Goal: Navigation & Orientation: Find specific page/section

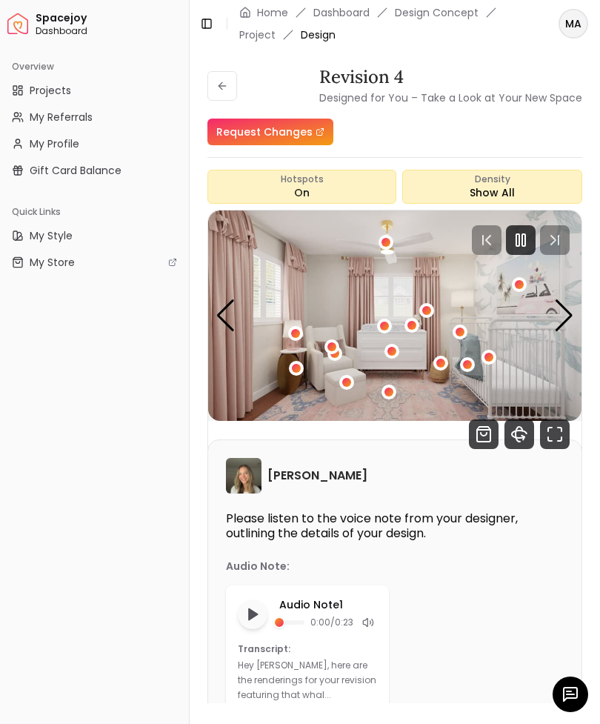
click at [518, 231] on icon "Pause" at bounding box center [521, 240] width 18 height 18
click at [569, 691] on icon "button" at bounding box center [569, 691] width 4 height 0
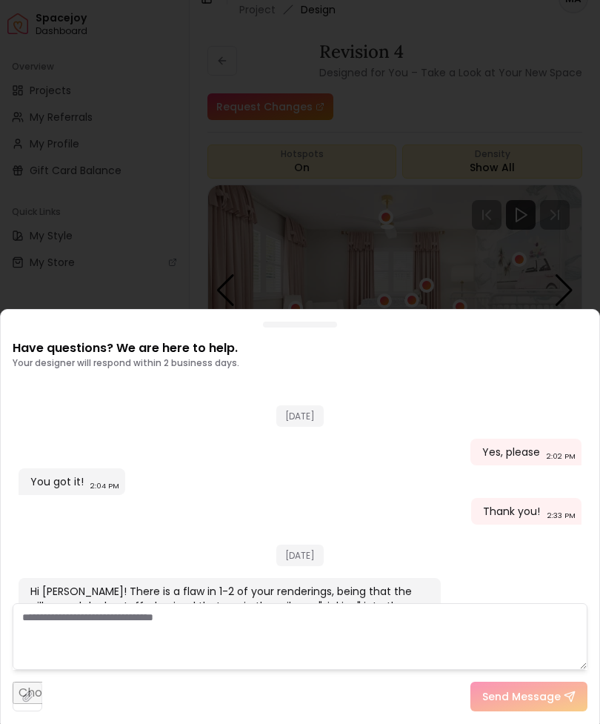
scroll to position [1473, 0]
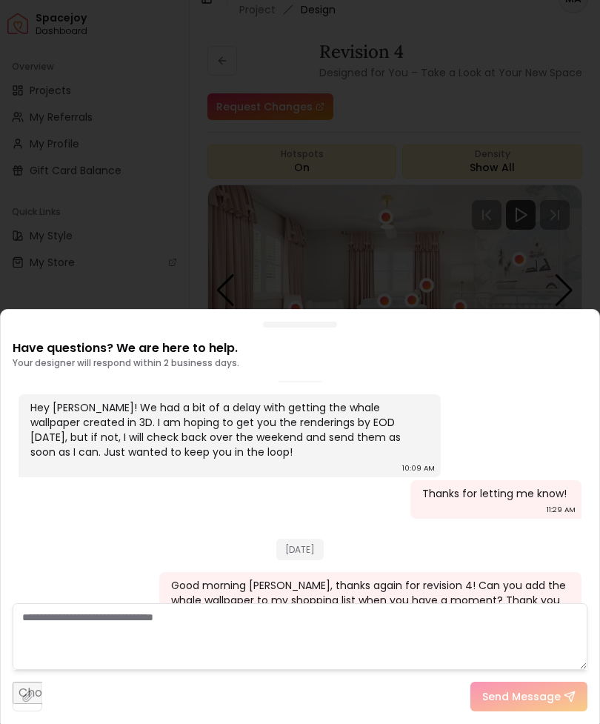
click at [423, 110] on div at bounding box center [300, 362] width 600 height 724
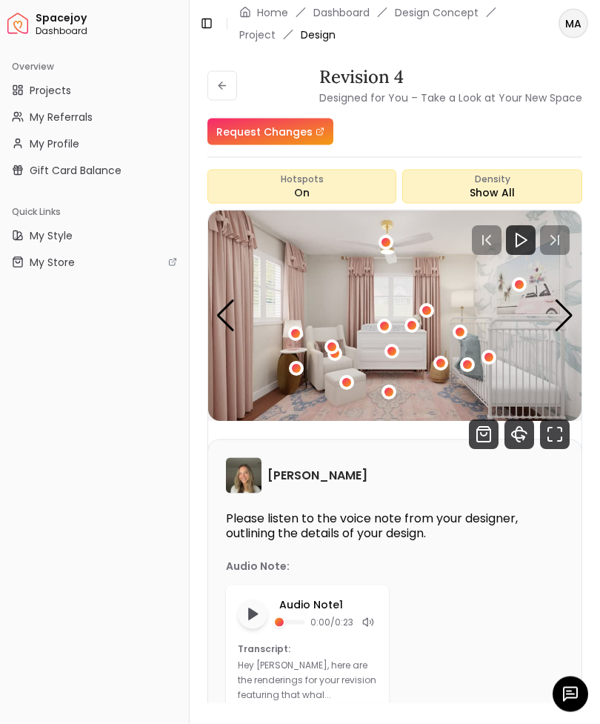
scroll to position [25, 0]
click at [550, 419] on icon "Fullscreen" at bounding box center [555, 434] width 30 height 30
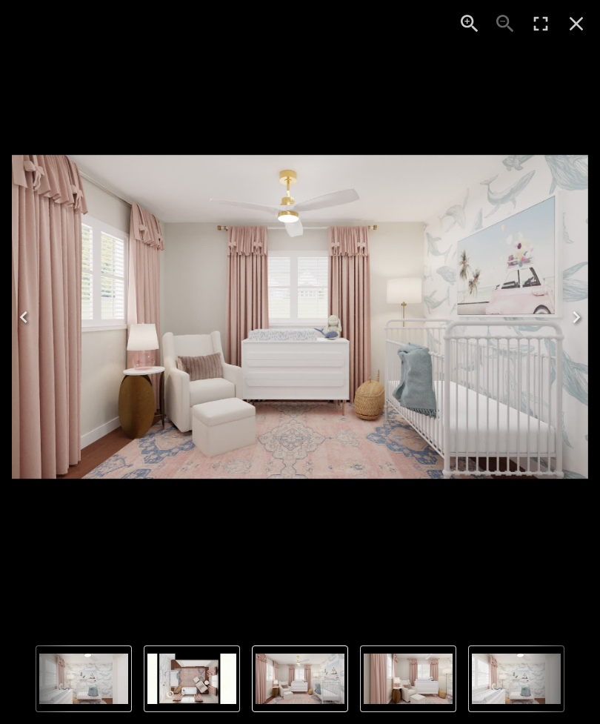
click at [577, 19] on icon "Close" at bounding box center [577, 24] width 24 height 24
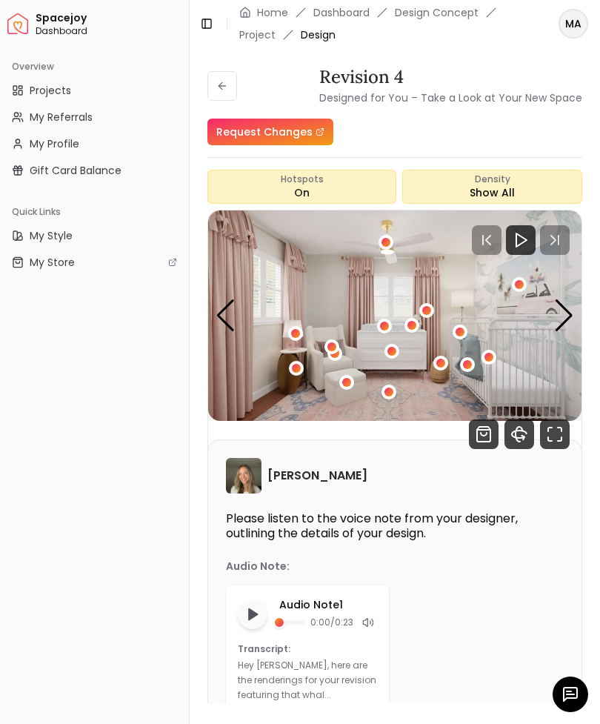
click at [222, 80] on icon at bounding box center [222, 86] width 12 height 12
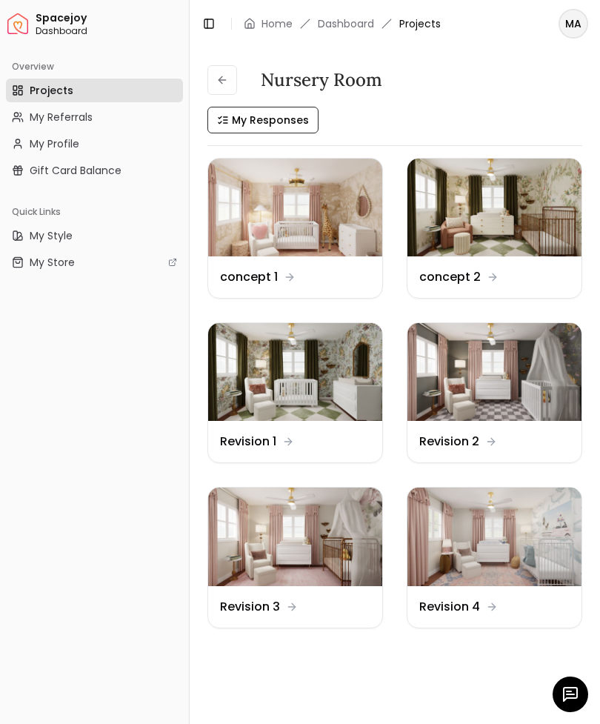
click at [294, 537] on img at bounding box center [295, 537] width 174 height 98
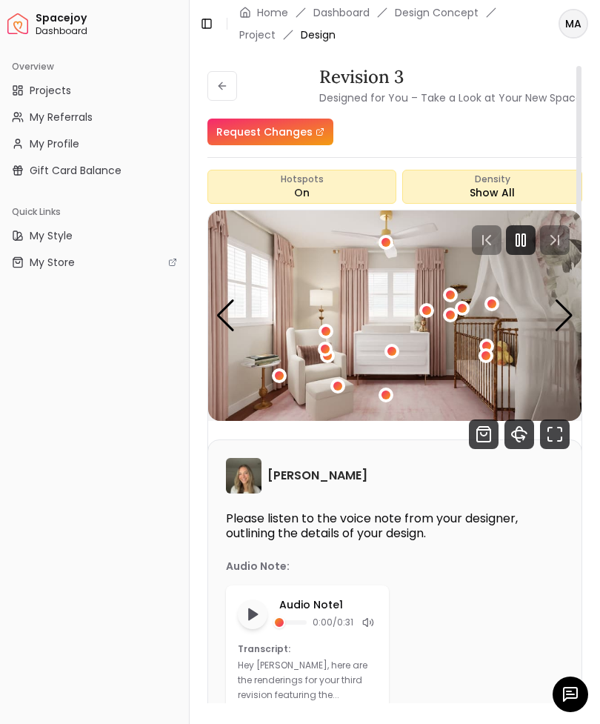
click at [517, 244] on rect "Pause" at bounding box center [518, 240] width 3 height 12
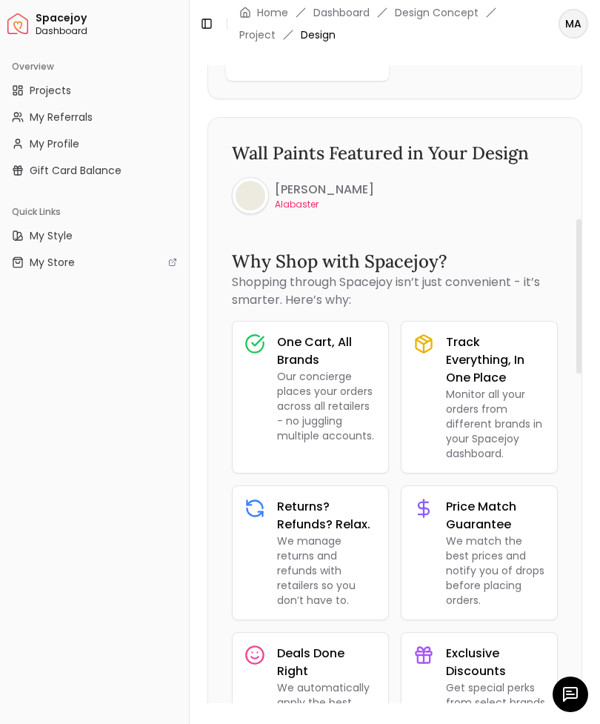
click at [193, 425] on button "Toggle Sidebar" at bounding box center [189, 362] width 12 height 724
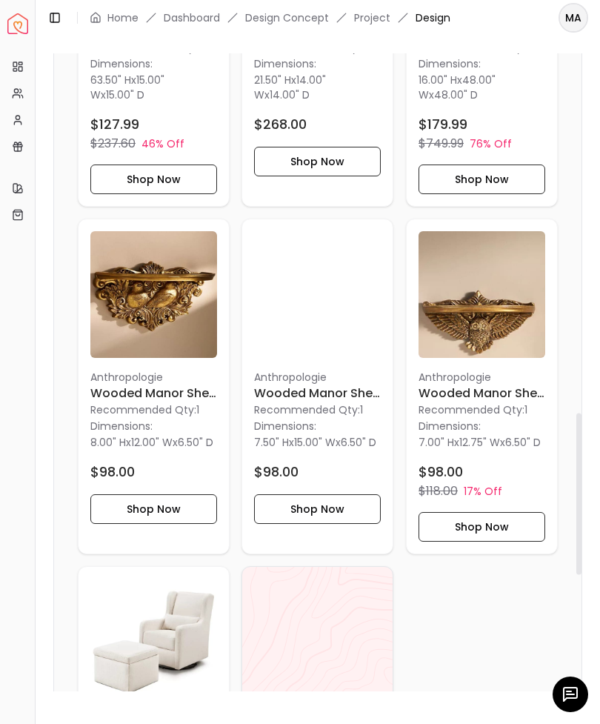
scroll to position [1748, 0]
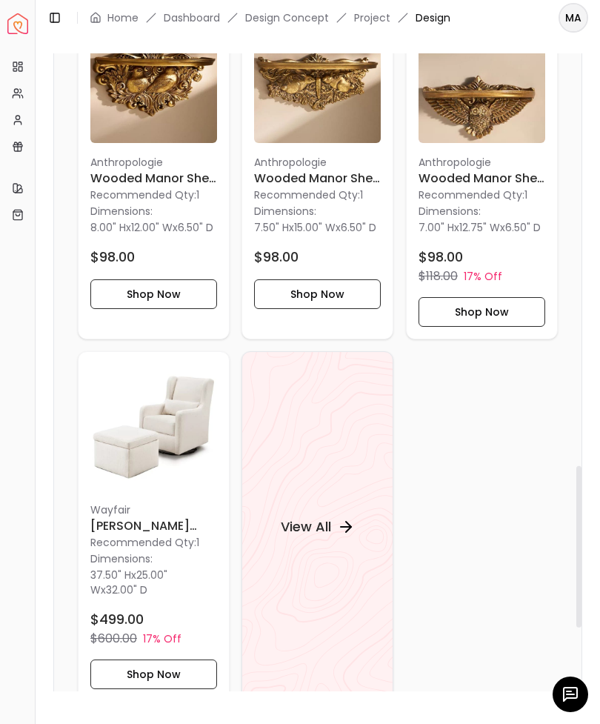
click at [307, 537] on h4 "View All" at bounding box center [306, 527] width 50 height 21
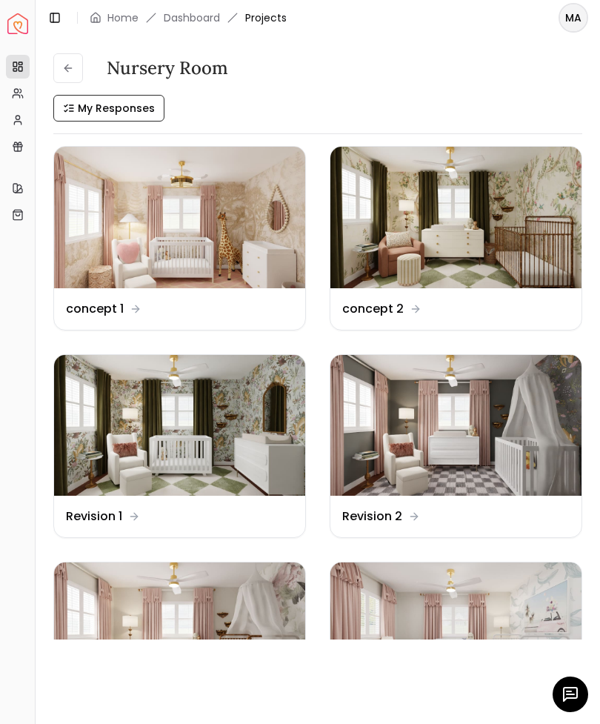
click at [204, 626] on img at bounding box center [179, 633] width 251 height 142
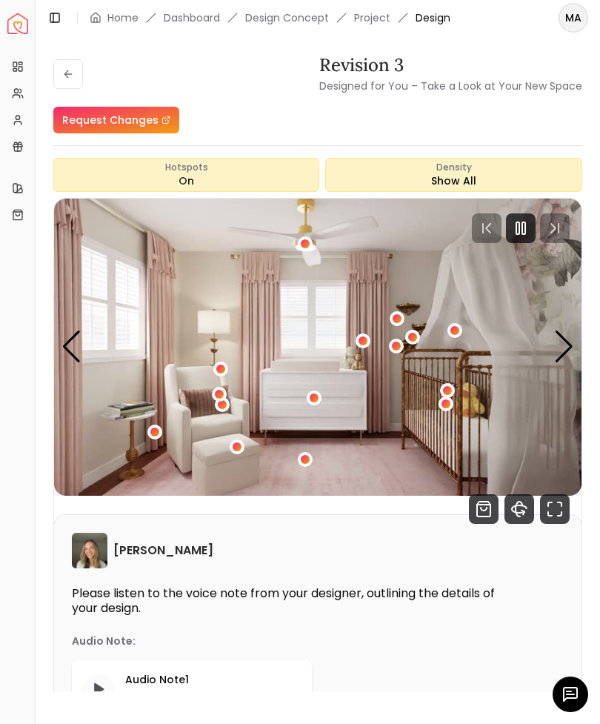
click at [518, 226] on icon "Pause" at bounding box center [521, 228] width 18 height 18
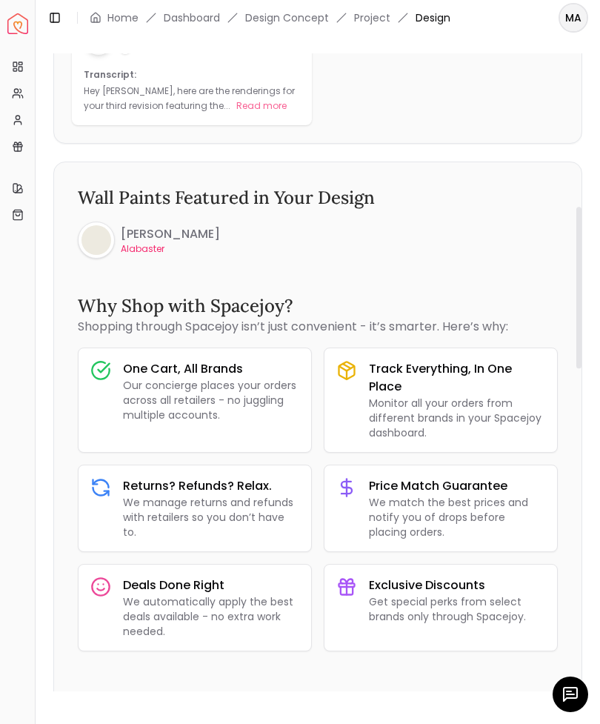
scroll to position [649, 0]
click at [236, 110] on button "Read more" at bounding box center [261, 106] width 50 height 15
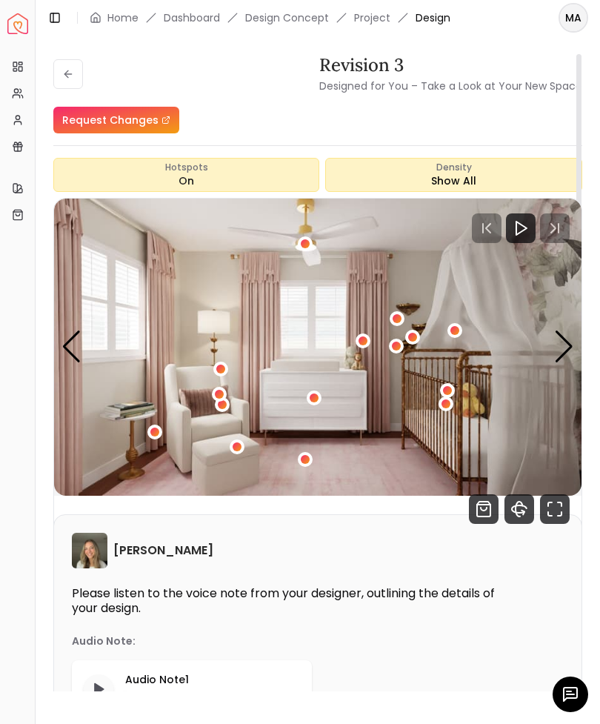
scroll to position [0, 0]
click at [562, 341] on div "Next slide" at bounding box center [564, 347] width 20 height 33
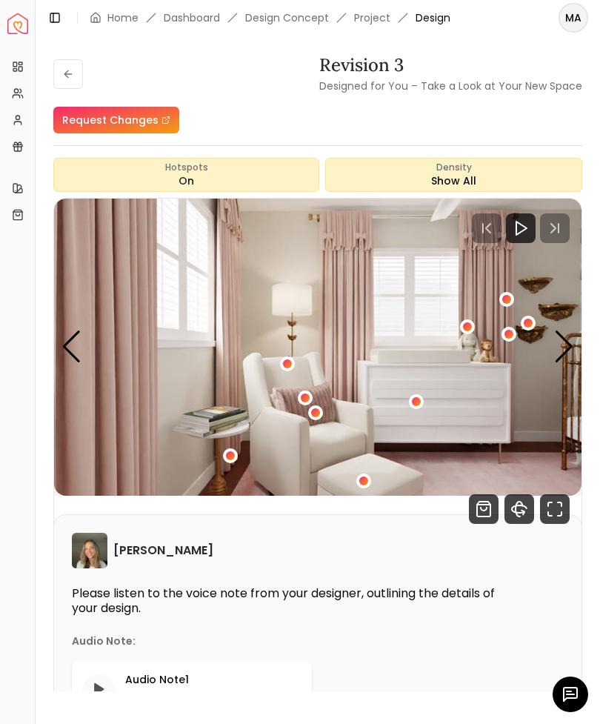
click at [570, 343] on div "Next slide" at bounding box center [564, 347] width 20 height 33
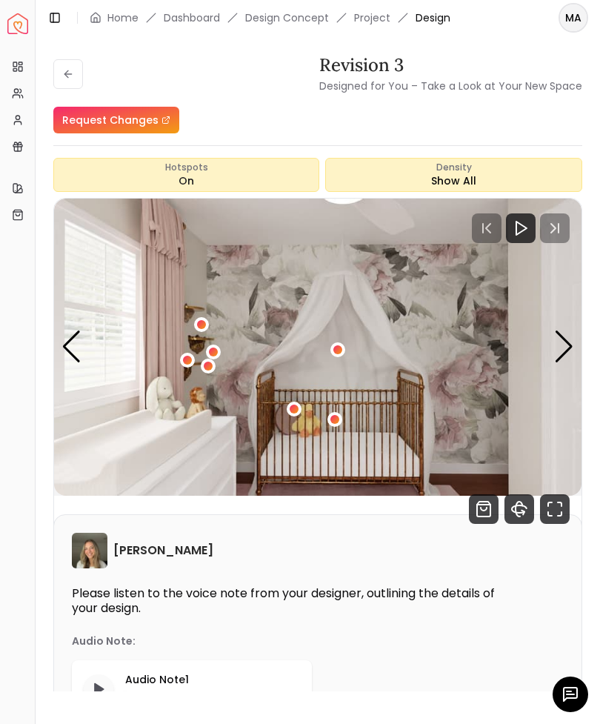
click at [557, 348] on div "Next slide" at bounding box center [564, 347] width 20 height 33
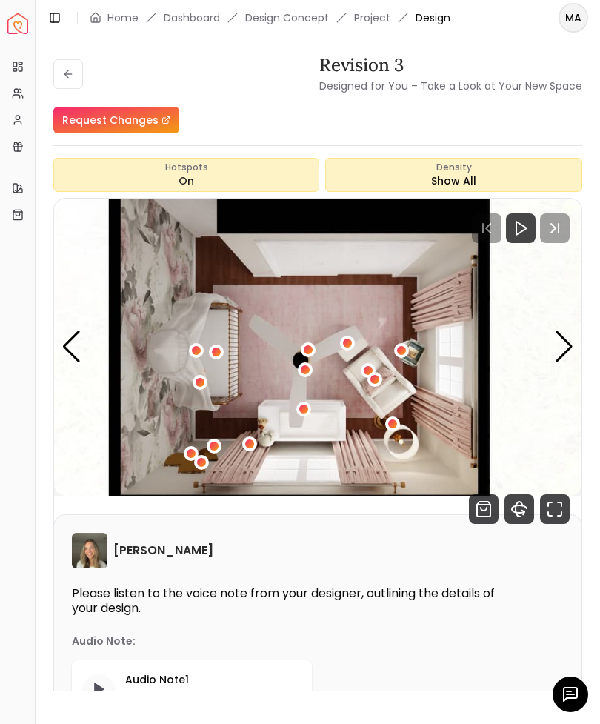
click at [571, 349] on div "Next slide" at bounding box center [564, 347] width 20 height 33
